Goal: Task Accomplishment & Management: Manage account settings

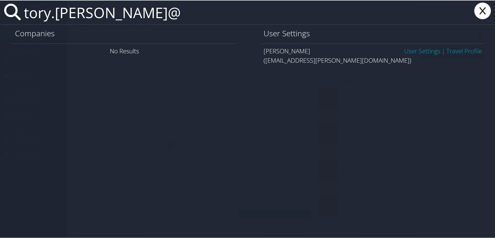
type input "tory.walt@"
click at [417, 51] on link "User Settings" at bounding box center [422, 50] width 36 height 9
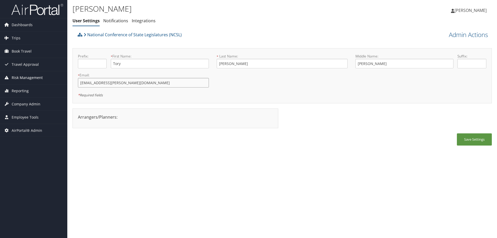
drag, startPoint x: 137, startPoint y: 85, endPoint x: 59, endPoint y: 81, distance: 78.2
click at [59, 81] on div "Dashboards AirPortal 360™ (Manager) AirPortal 360™ (Agent) My Travel Dashboard …" at bounding box center [248, 119] width 497 height 238
drag, startPoint x: 134, startPoint y: 84, endPoint x: 30, endPoint y: 67, distance: 105.3
click at [30, 67] on div "Dashboards AirPortal 360™ (Manager) AirPortal 360™ (Agent) My Travel Dashboard …" at bounding box center [248, 119] width 497 height 238
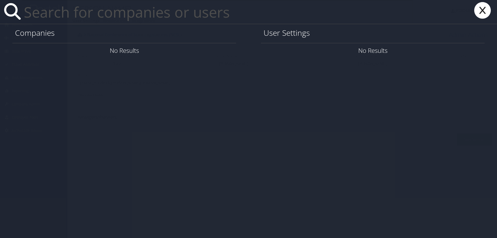
paste input "ryan.christensen1@imail.org"
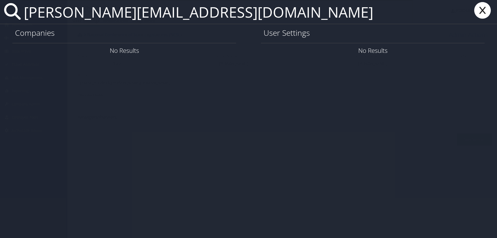
type input "ryan.christensen1@imail.org"
click at [486, 11] on icon at bounding box center [482, 10] width 21 height 17
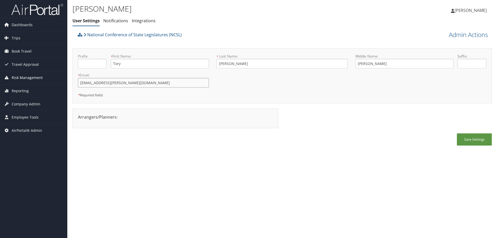
drag, startPoint x: 152, startPoint y: 85, endPoint x: 20, endPoint y: 72, distance: 132.5
click at [23, 72] on div "Dashboards AirPortal 360™ (Manager) AirPortal 360™ (Agent) My Travel Dashboard …" at bounding box center [248, 119] width 497 height 238
click at [28, 51] on span "Book Travel" at bounding box center [22, 51] width 20 height 13
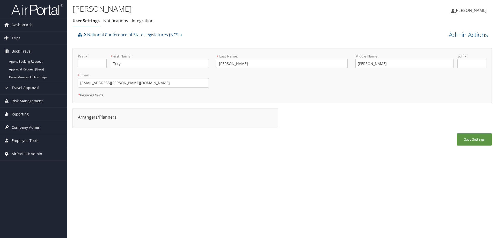
click at [148, 33] on link "National Conference of State Legislatures (NCSL)" at bounding box center [133, 34] width 98 height 10
click at [16, 25] on span "Dashboards" at bounding box center [22, 24] width 21 height 13
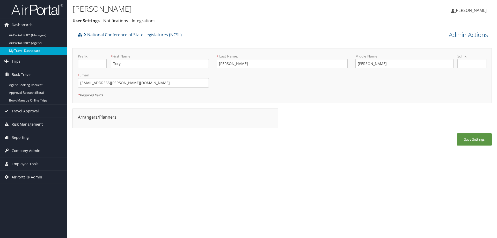
click at [24, 52] on link "My Travel Dashboard" at bounding box center [33, 51] width 67 height 8
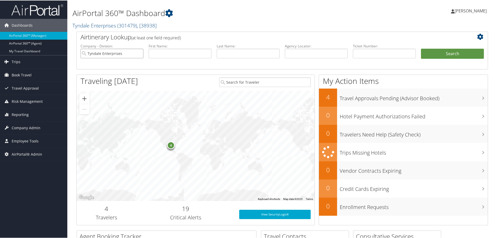
click at [139, 54] on input "Tyndale Enterprises" at bounding box center [111, 53] width 63 height 10
click at [182, 51] on input "text" at bounding box center [179, 53] width 63 height 10
type input "zamir"
type input "bendan"
click at [421, 48] on button "Search" at bounding box center [452, 53] width 63 height 10
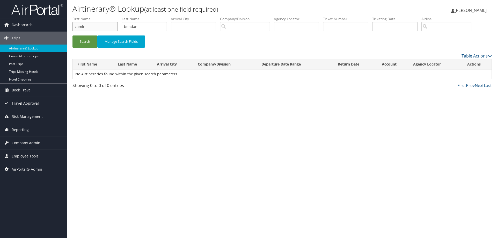
drag, startPoint x: 103, startPoint y: 27, endPoint x: 68, endPoint y: 27, distance: 34.9
click at [68, 27] on div "Airtinerary® Lookup (at least one field required) Dana Meighan Dana Meighan My …" at bounding box center [281, 119] width 429 height 238
type input "bendan"
type input "A"
type input "zamir"
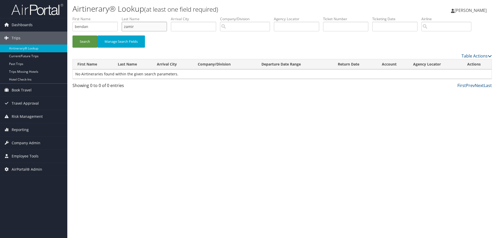
click at [72, 35] on button "Search" at bounding box center [84, 41] width 25 height 12
click at [227, 192] on div "Airtinerary® Lookup (at least one field required) Dana Meighan Dana Meighan My …" at bounding box center [281, 119] width 429 height 238
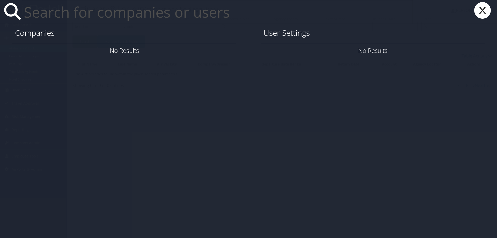
paste input "ryan.christensen1@imail.org"
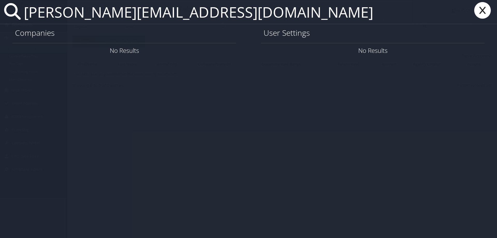
type input "ryan.christensen1@imail.org"
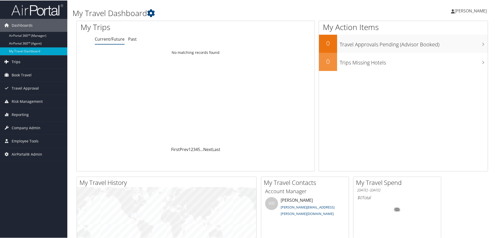
click at [22, 62] on link "Trips" at bounding box center [33, 61] width 67 height 13
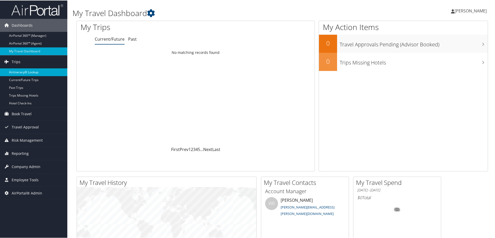
click at [24, 72] on link "Airtinerary® Lookup" at bounding box center [33, 72] width 67 height 8
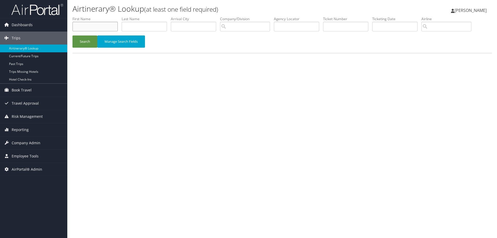
click at [79, 27] on input "text" at bounding box center [94, 27] width 45 height 10
type input "jeffrey"
type input "myers"
click at [72, 35] on button "Search" at bounding box center [84, 41] width 25 height 12
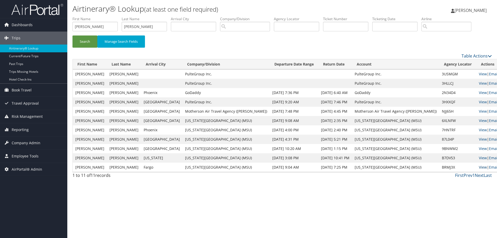
click at [479, 166] on link "View" at bounding box center [483, 167] width 8 height 5
drag, startPoint x: 102, startPoint y: 29, endPoint x: 63, endPoint y: 21, distance: 39.7
click at [58, 25] on div "Dashboards AirPortal 360™ (Manager) AirPortal 360™ (Agent) My Travel Dashboard …" at bounding box center [248, 119] width 497 height 238
type input "maranda"
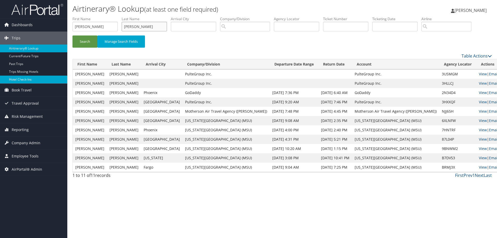
type input "davis"
click at [72, 35] on button "Search" at bounding box center [84, 41] width 25 height 12
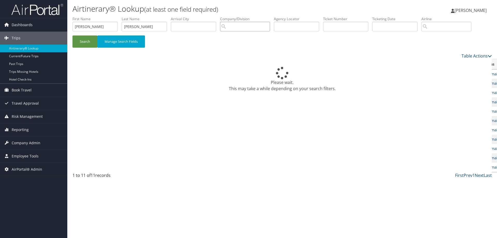
click at [270, 25] on input "search" at bounding box center [245, 27] width 50 height 10
click at [268, 26] on input "search" at bounding box center [245, 27] width 50 height 10
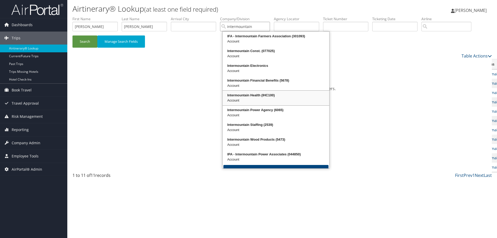
click at [260, 94] on div "Intermountain Health (IHC100)" at bounding box center [275, 95] width 105 height 5
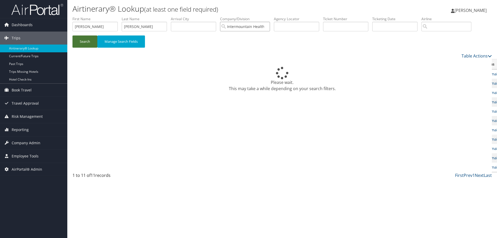
type input "Intermountain Health"
click at [88, 40] on button "Search" at bounding box center [84, 41] width 25 height 12
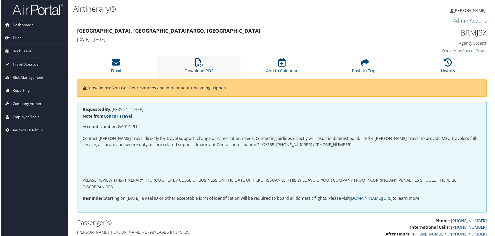
click at [198, 66] on icon at bounding box center [199, 62] width 8 height 8
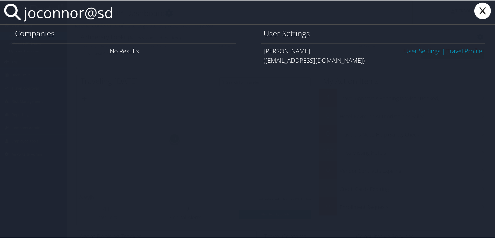
type input "joconnor@sd"
click at [404, 48] on link "User Settings" at bounding box center [422, 50] width 36 height 9
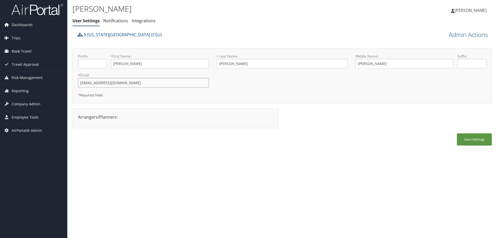
drag, startPoint x: 121, startPoint y: 82, endPoint x: 69, endPoint y: 82, distance: 51.2
click at [69, 82] on div "Julie O'connor-Quinn User Settings Notifications Integrations User Settings Not…" at bounding box center [281, 119] width 429 height 238
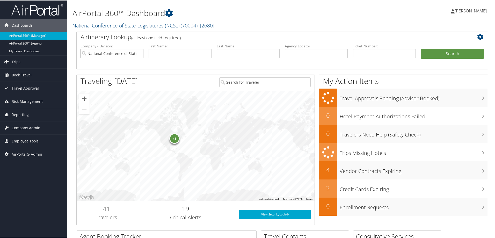
click at [137, 54] on input "National Conference of State Legislatures (NCSL)" at bounding box center [111, 53] width 63 height 10
click at [306, 49] on input "text" at bounding box center [316, 53] width 63 height 10
type input "dlzsxz"
click at [421, 48] on button "Search" at bounding box center [452, 53] width 63 height 10
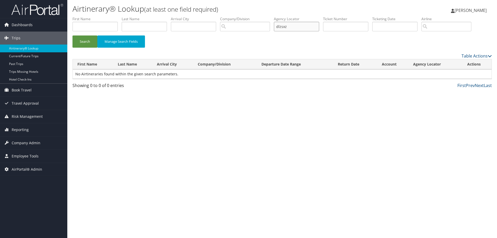
click at [300, 28] on input "dlzsxz" at bounding box center [296, 27] width 45 height 10
type input "d"
click at [72, 35] on button "Search" at bounding box center [84, 41] width 25 height 12
type input "d"
click at [72, 35] on button "Search" at bounding box center [84, 41] width 25 height 12
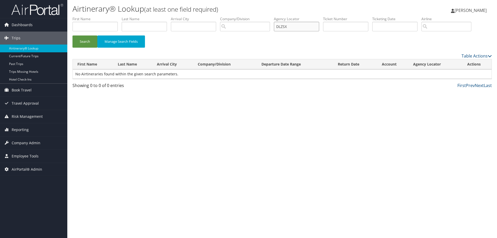
type input "DLZSXZ"
click at [72, 35] on button "Search" at bounding box center [84, 41] width 25 height 12
drag, startPoint x: 312, startPoint y: 27, endPoint x: 264, endPoint y: 31, distance: 48.8
click at [264, 16] on ul "First Name Last Name Departure City Arrival City Company/Division Airport/City …" at bounding box center [281, 16] width 419 height 0
paste input "DJFMCN/"
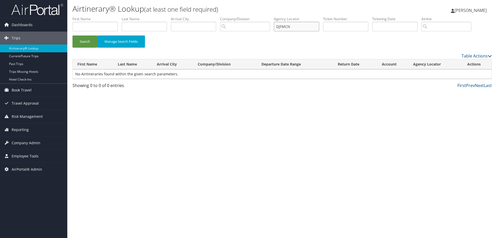
type input "DJFMCN"
click at [72, 35] on button "Search" at bounding box center [84, 41] width 25 height 12
click at [470, 75] on link "View" at bounding box center [470, 73] width 8 height 5
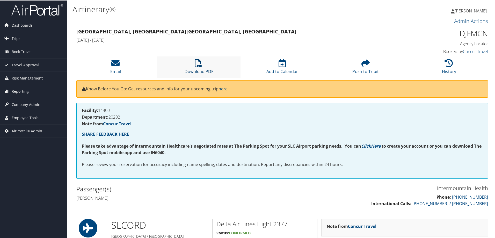
click at [198, 65] on icon at bounding box center [199, 62] width 8 height 8
click at [12, 36] on span "Trips" at bounding box center [16, 38] width 9 height 13
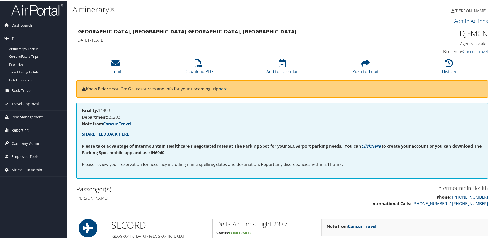
click at [28, 142] on span "Company Admin" at bounding box center [26, 142] width 29 height 13
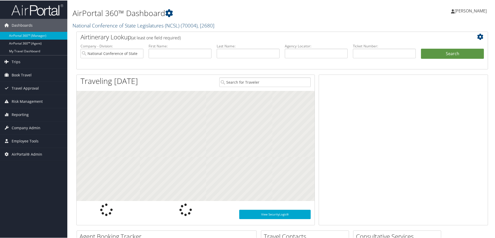
click at [131, 26] on link "National Conference of State Legislatures (NCSL) ( 70004 ) , [ 2680 ]" at bounding box center [143, 24] width 142 height 7
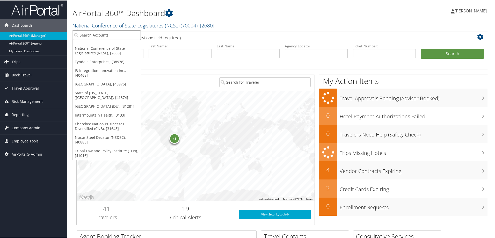
click at [128, 36] on input "search" at bounding box center [107, 35] width 68 height 10
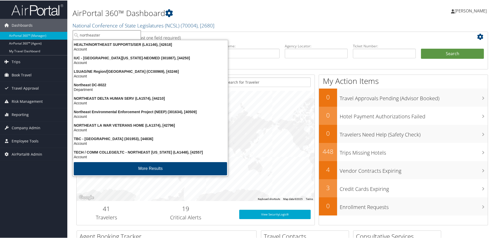
type input "northeastern"
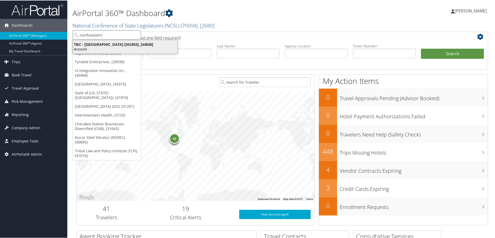
click at [123, 43] on div "TBC - Northeastern University (301953), [44836]" at bounding box center [125, 44] width 110 height 5
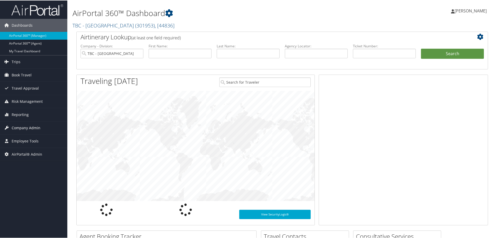
click at [31, 126] on span "Company Admin" at bounding box center [26, 127] width 29 height 13
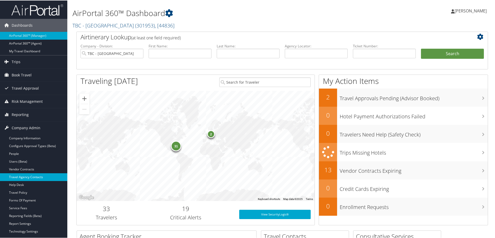
click at [32, 176] on link "Travel Agency Contacts" at bounding box center [33, 177] width 67 height 8
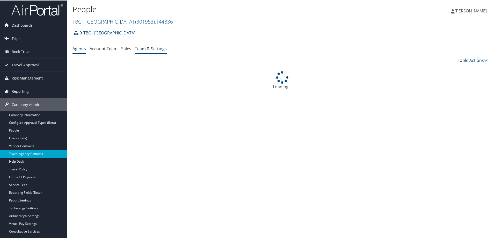
click at [156, 48] on link "Team & Settings" at bounding box center [151, 48] width 32 height 6
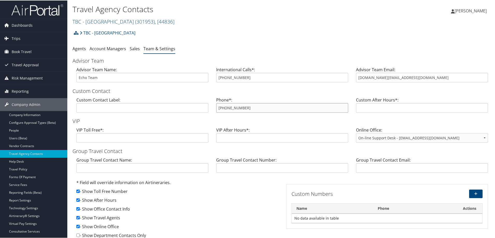
drag, startPoint x: 260, startPoint y: 105, endPoint x: 205, endPoint y: 106, distance: 55.1
click at [205, 106] on div "Custom Contact Label: Phone*: 800-485-7389 Custom After Hours*:" at bounding box center [281, 106] width 419 height 20
drag, startPoint x: 417, startPoint y: 76, endPoint x: 319, endPoint y: 80, distance: 97.9
click at [319, 80] on div "Advisor Team Name: Echo Team International Calls*: 801-845-2183 Advisor Team Em…" at bounding box center [281, 76] width 419 height 20
